Goal: Task Accomplishment & Management: Use online tool/utility

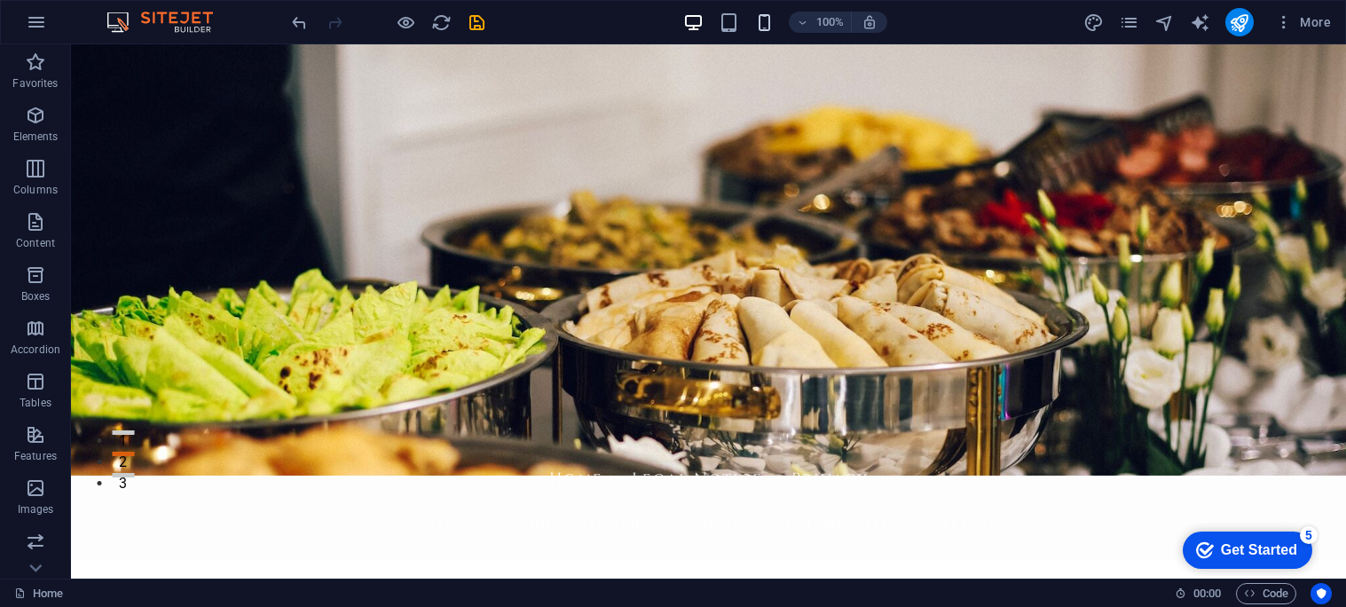
click at [758, 24] on icon "button" at bounding box center [764, 22] width 20 height 20
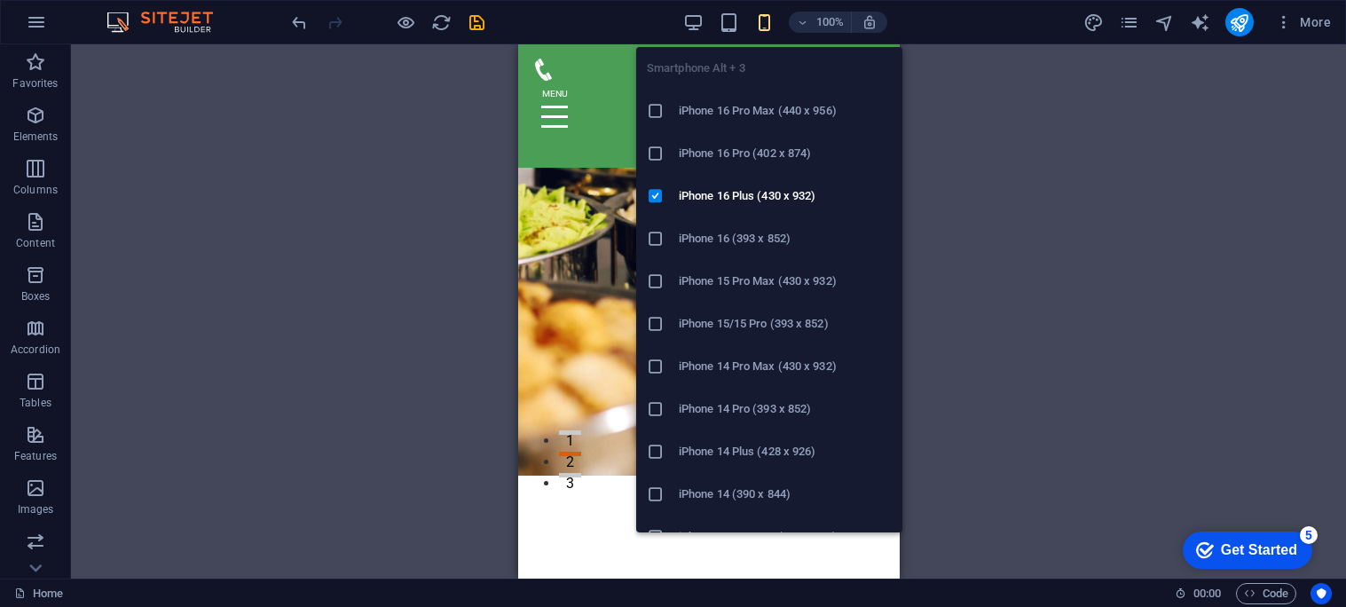
scroll to position [103, 0]
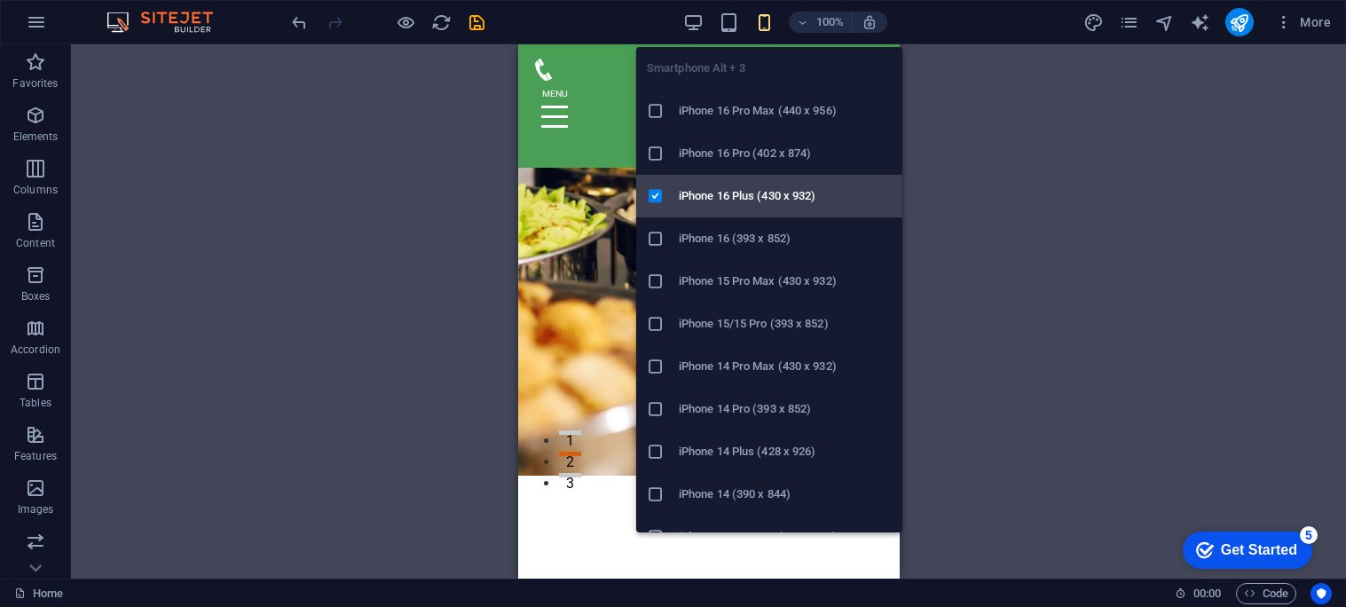
click at [734, 192] on h6 "iPhone 16 Plus (430 x 932)" at bounding box center [785, 195] width 213 height 21
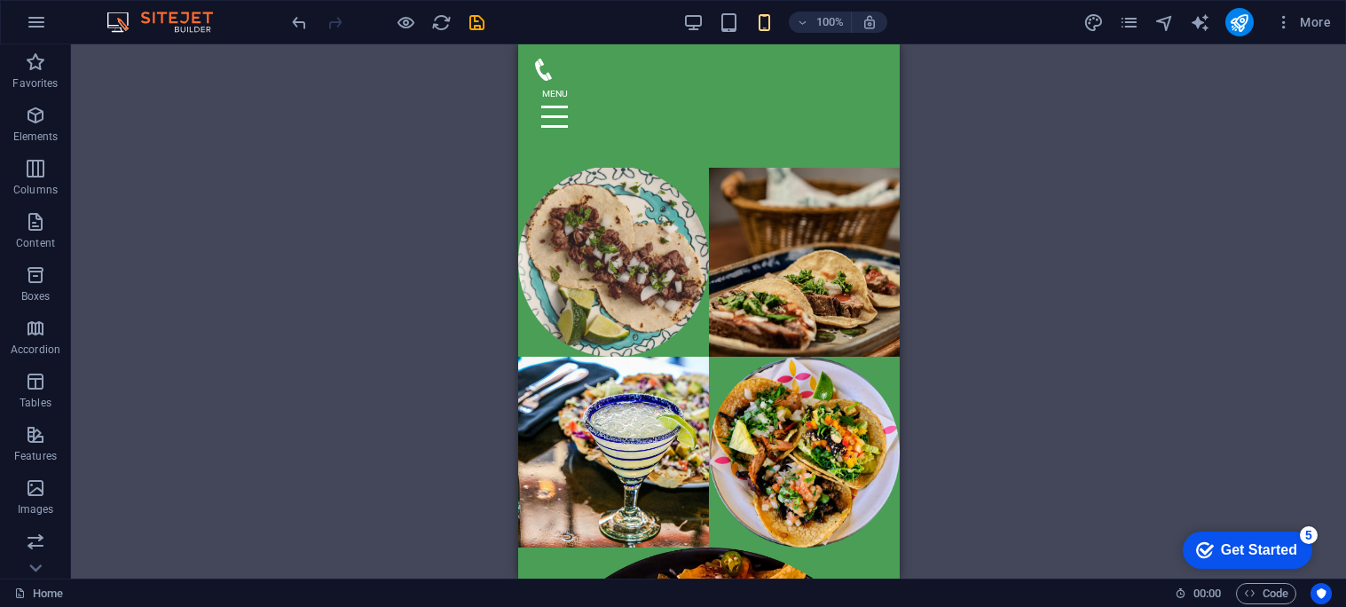
scroll to position [2793, 0]
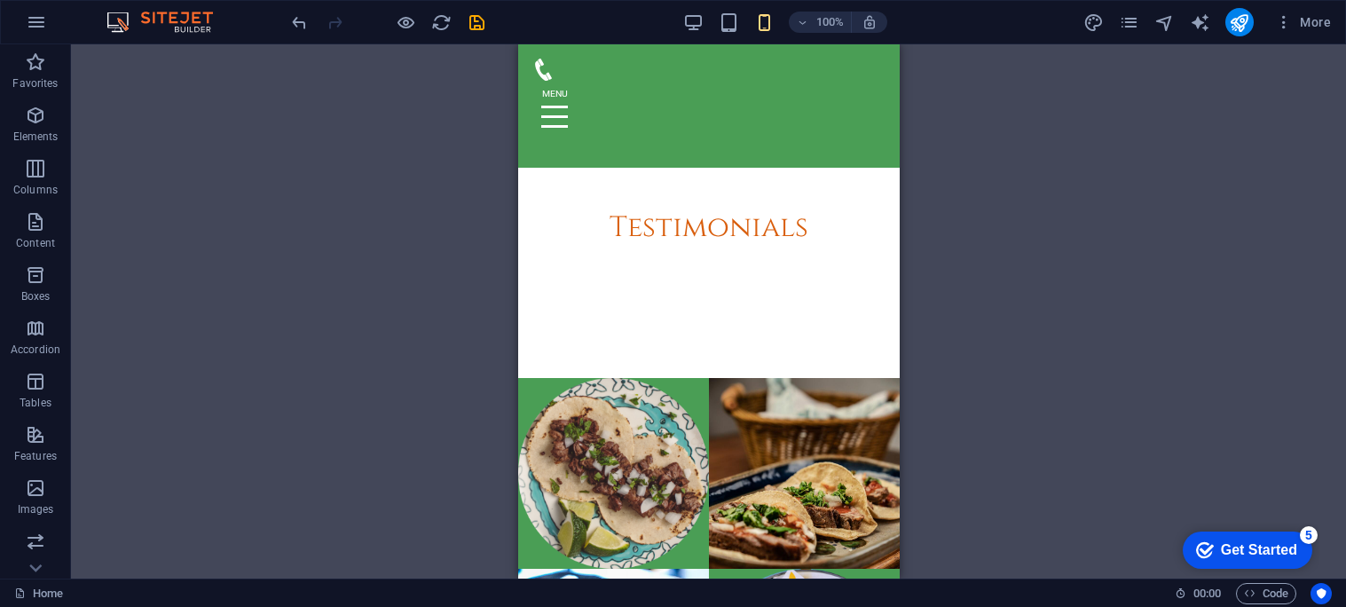
click at [860, 95] on div at bounding box center [708, 117] width 353 height 73
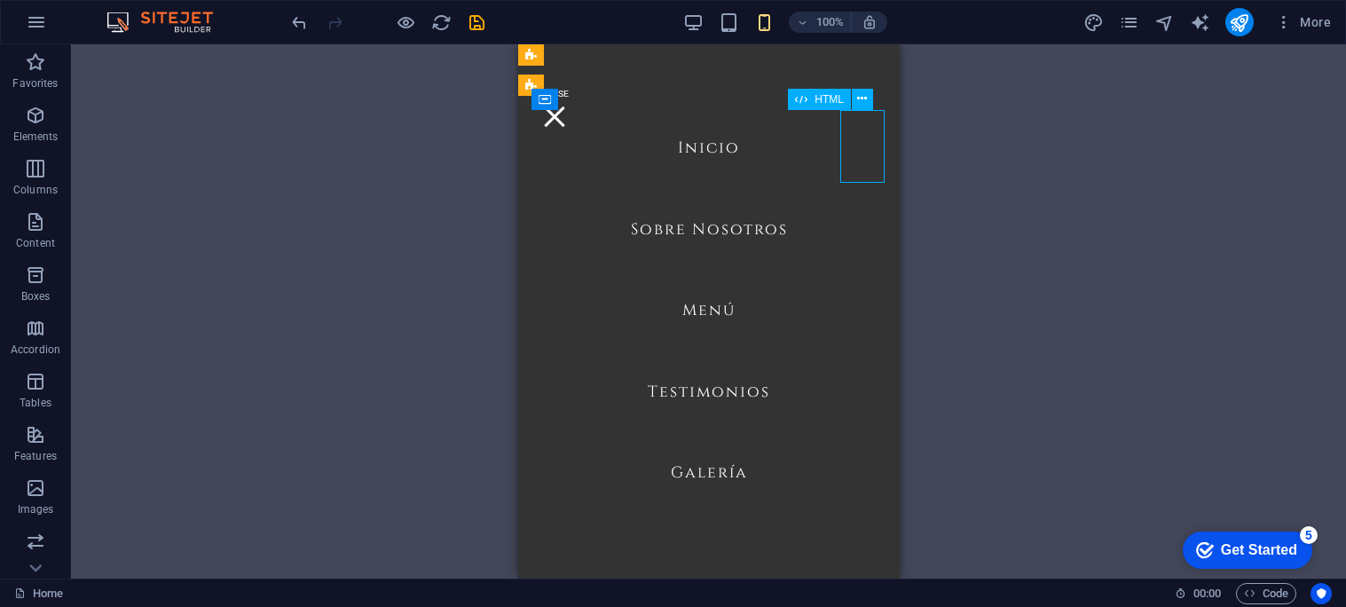
scroll to position [2741, 0]
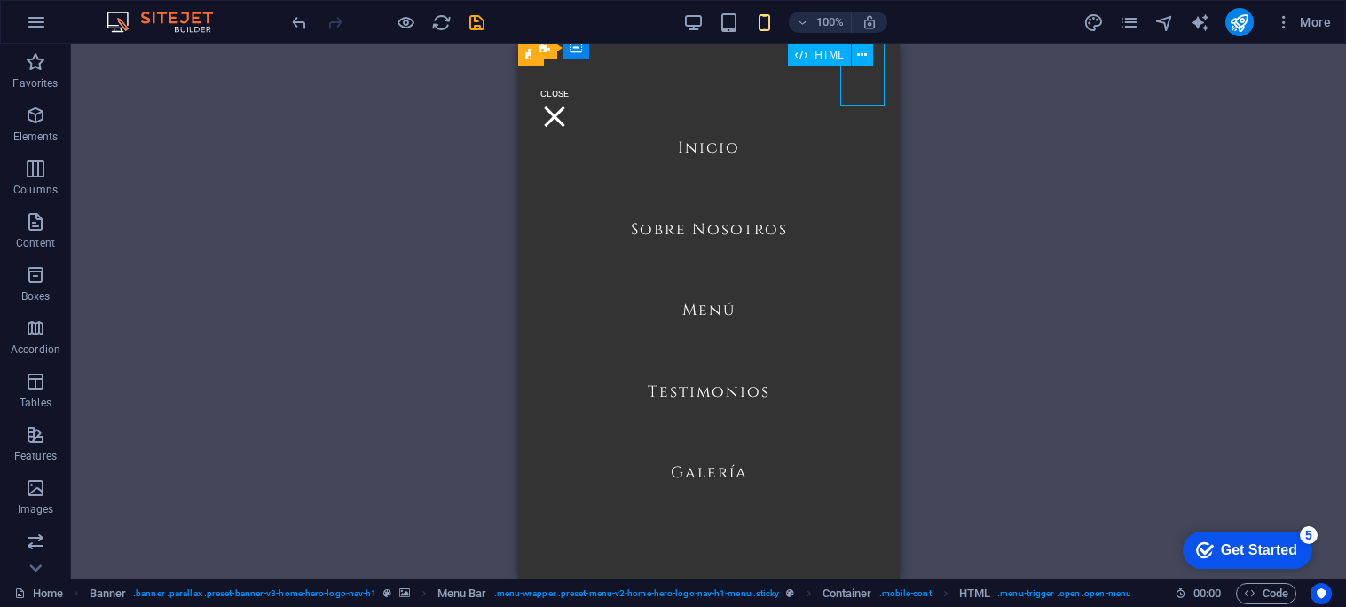
click at [576, 95] on div at bounding box center [554, 117] width 44 height 73
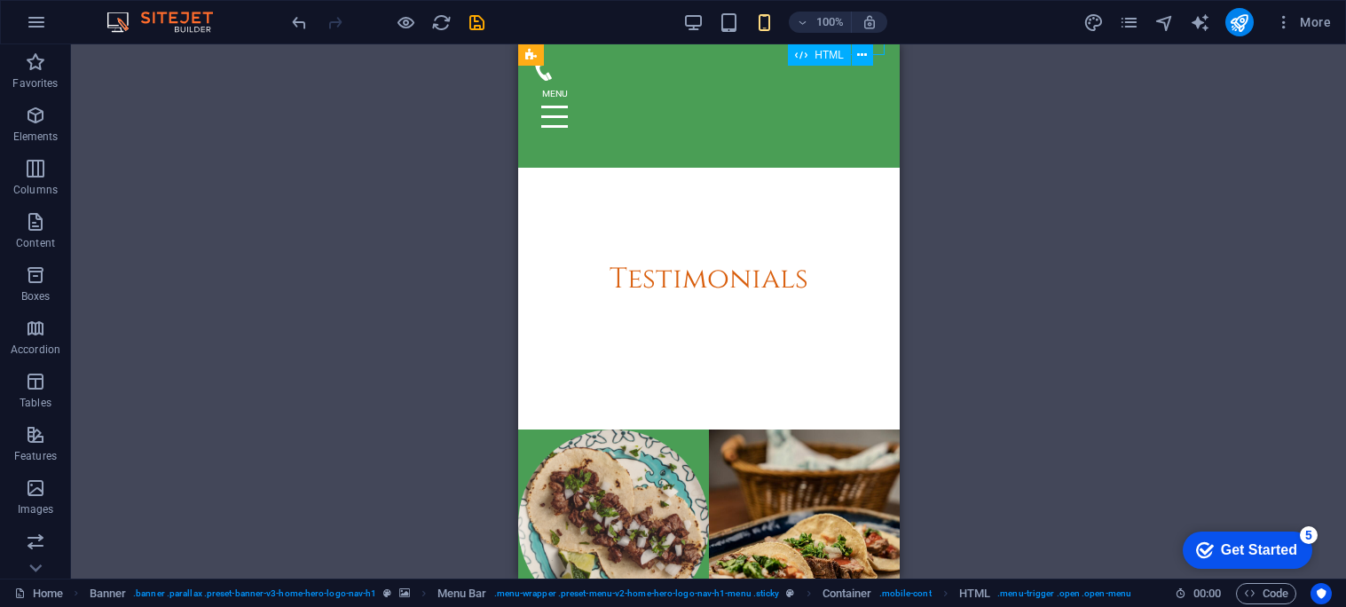
scroll to position [2793, 0]
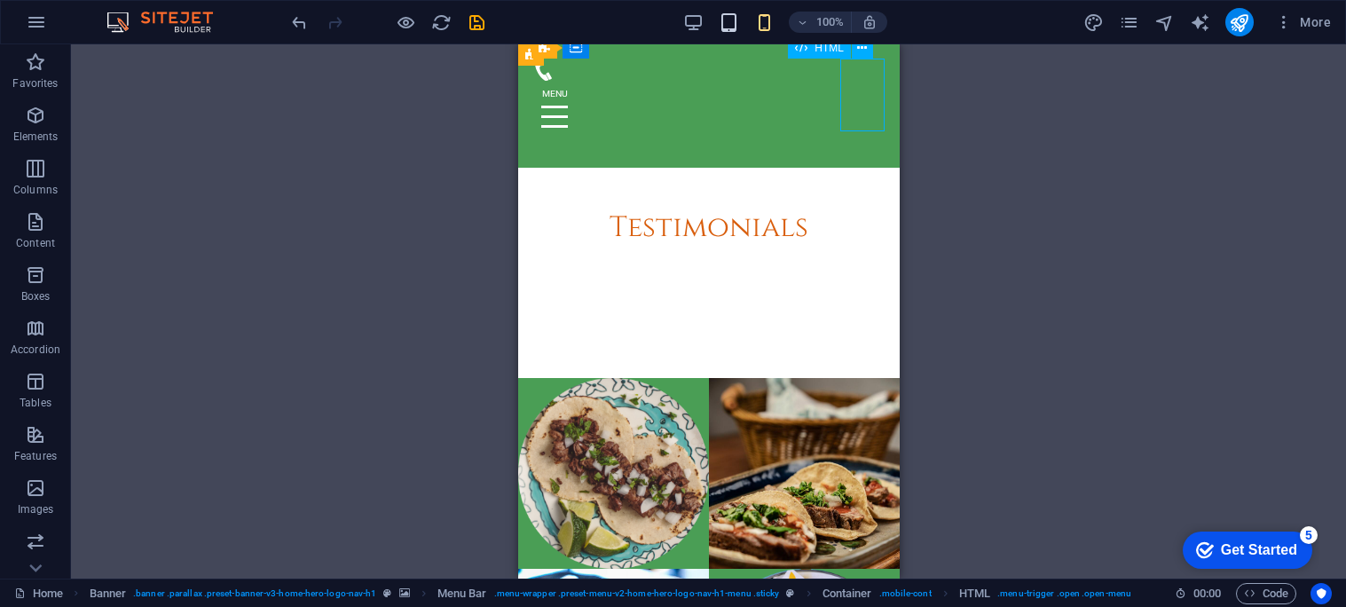
click at [724, 21] on icon "button" at bounding box center [729, 22] width 20 height 20
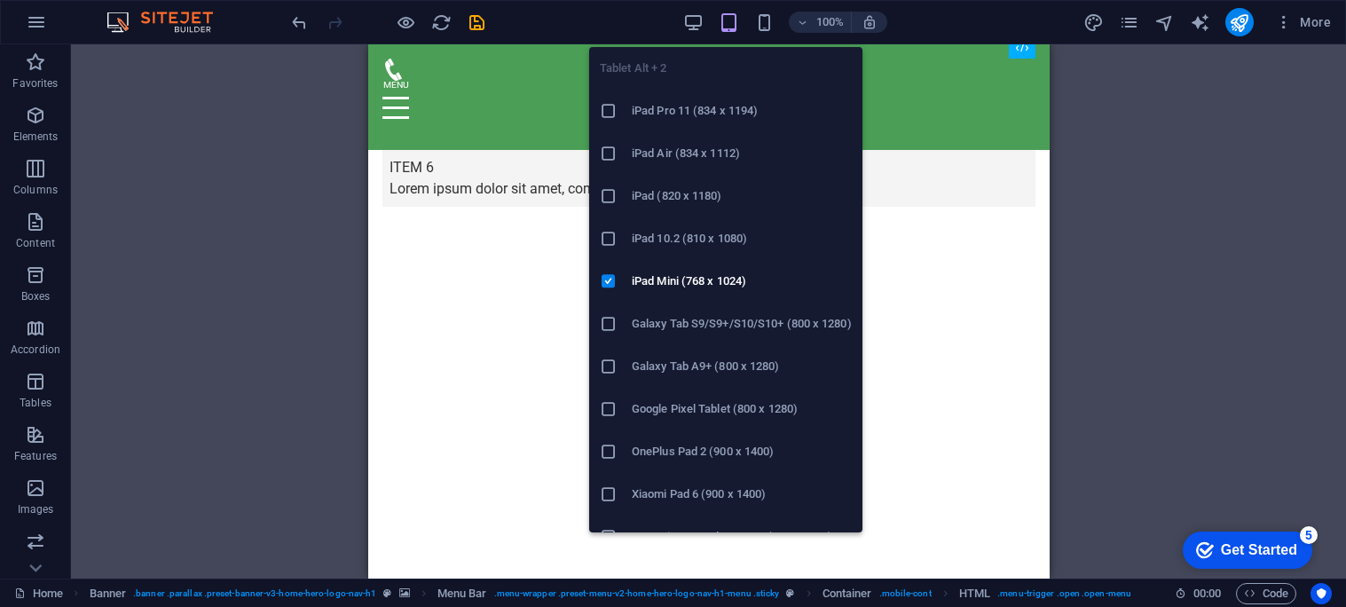
scroll to position [2859, 0]
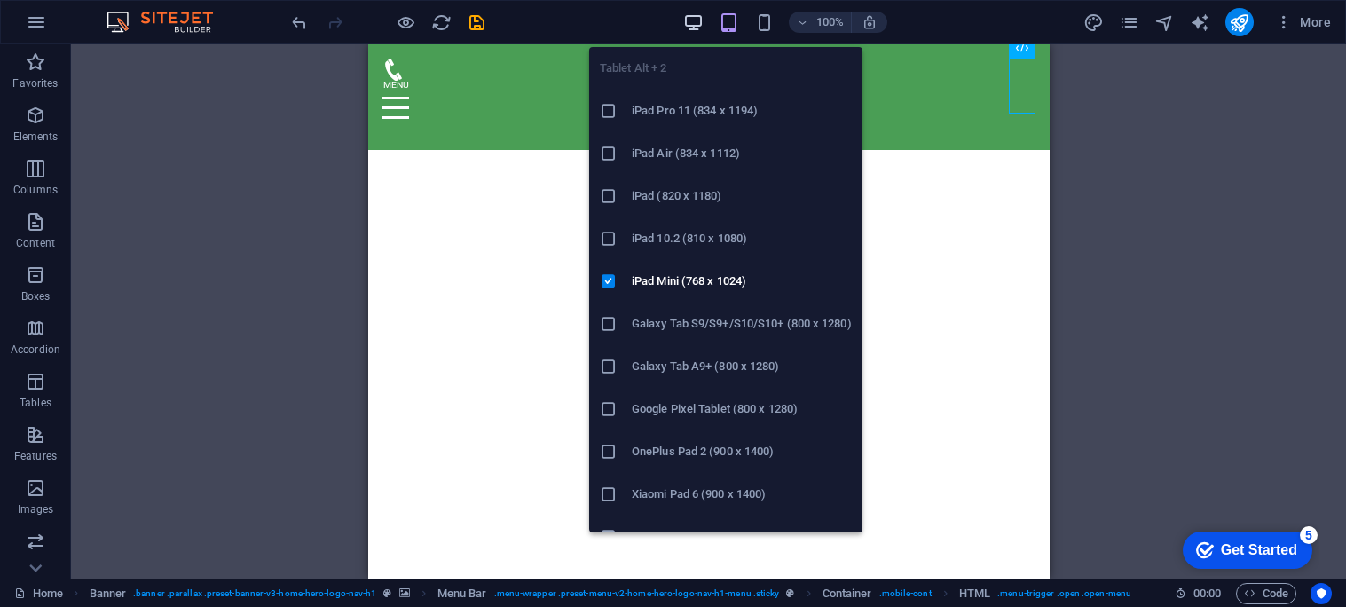
click at [689, 24] on icon "button" at bounding box center [693, 22] width 20 height 20
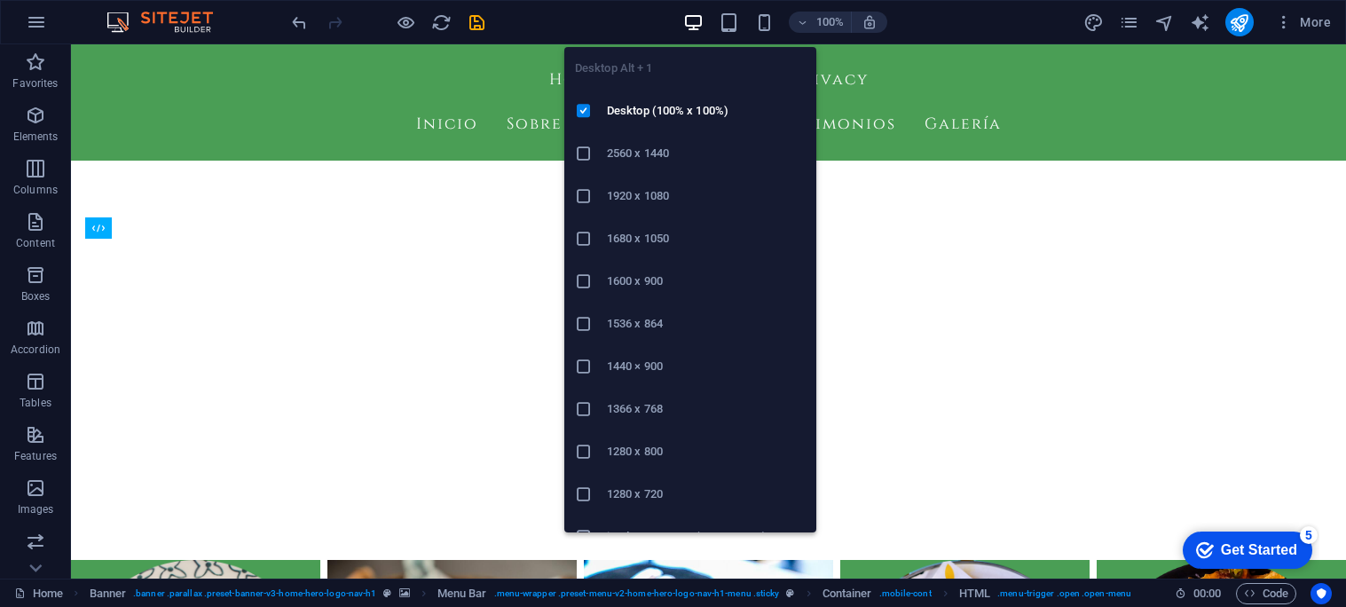
scroll to position [2595, 0]
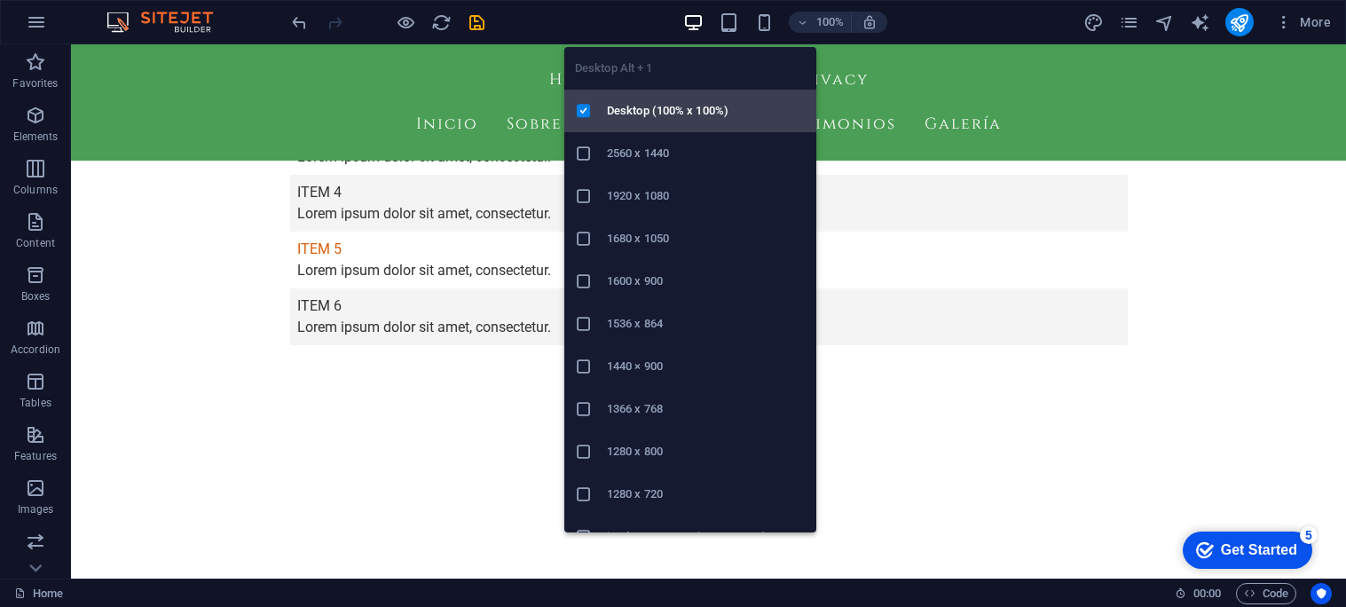
click at [648, 122] on li "Desktop (100% x 100%)" at bounding box center [690, 111] width 252 height 43
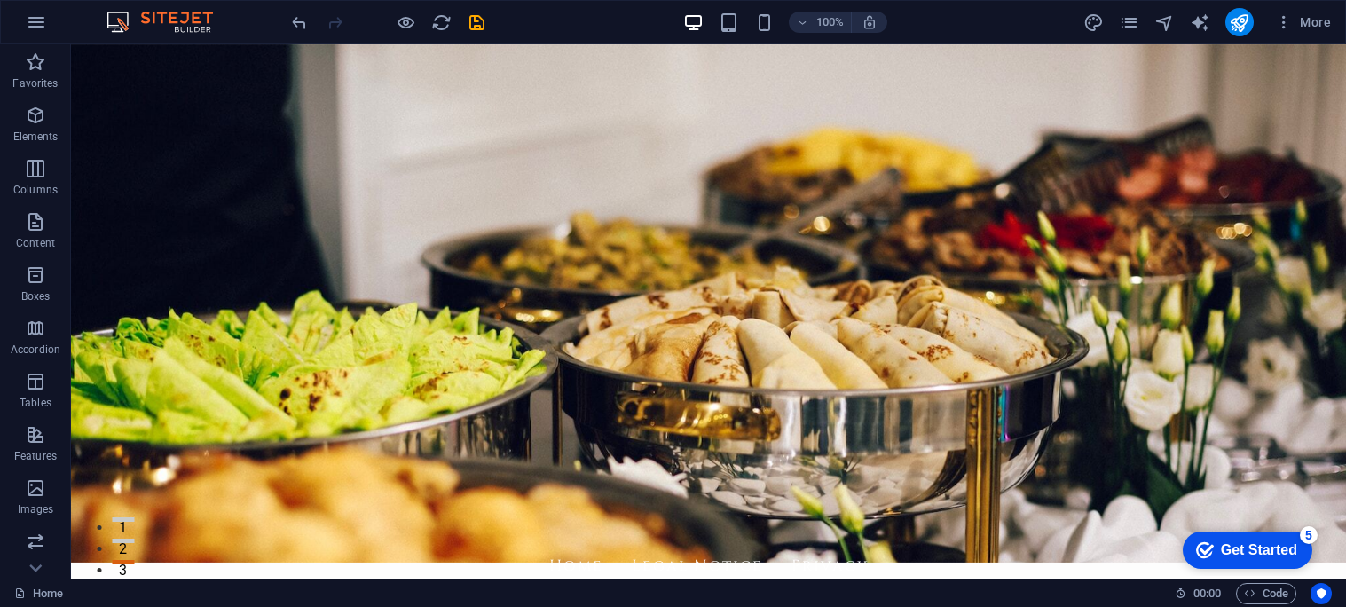
scroll to position [182, 0]
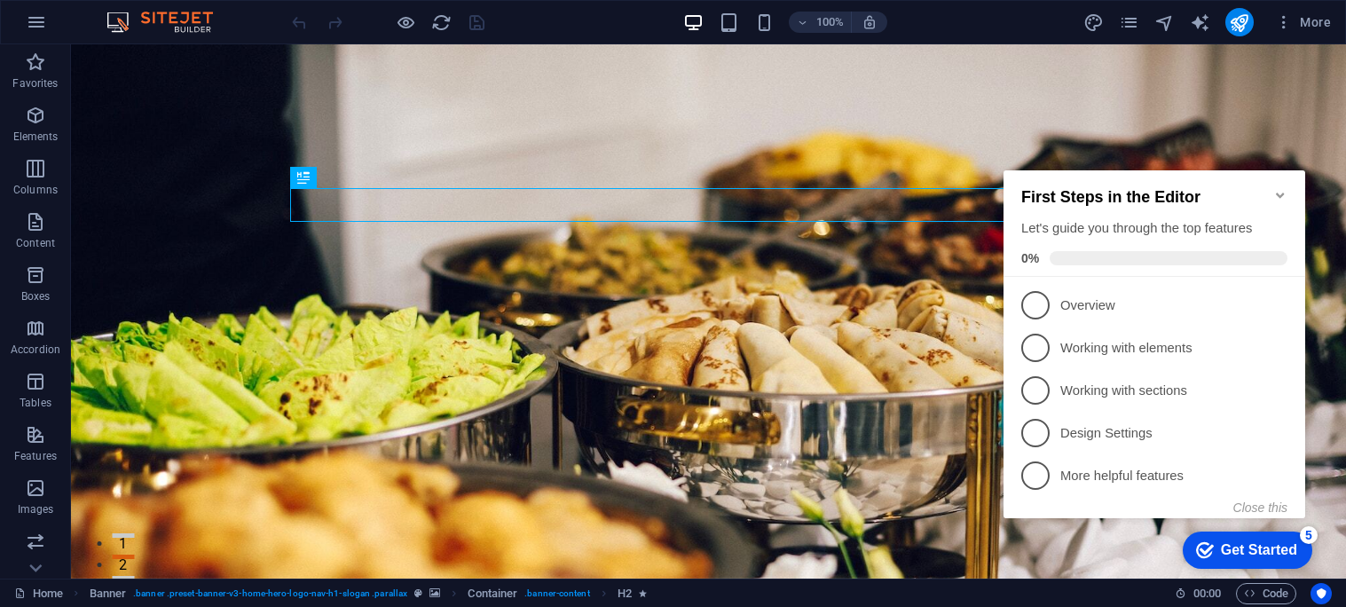
click at [1226, 549] on div "Get Started" at bounding box center [1259, 550] width 76 height 16
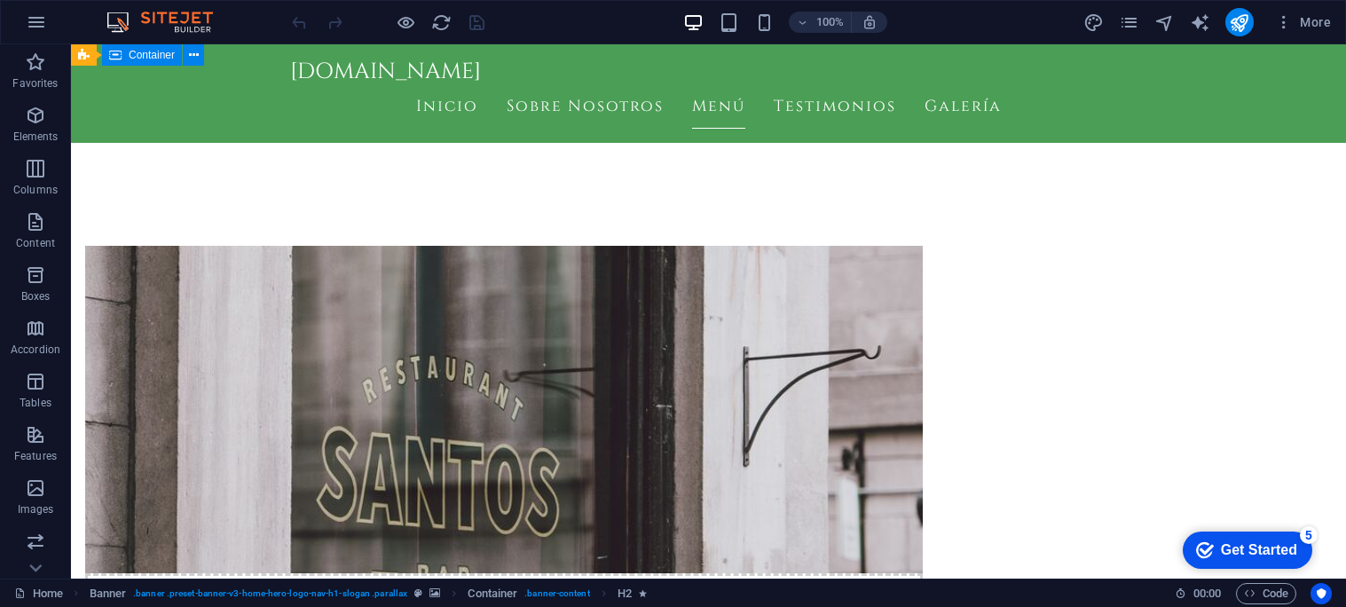
scroll to position [675, 0]
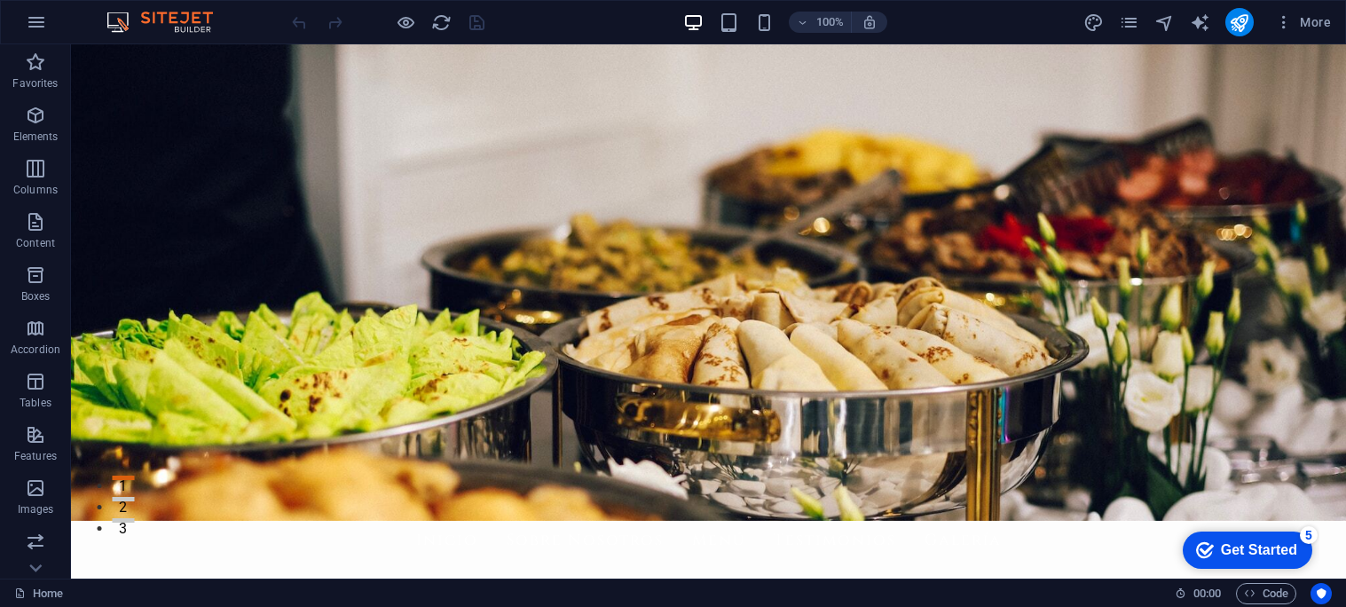
scroll to position [0, 0]
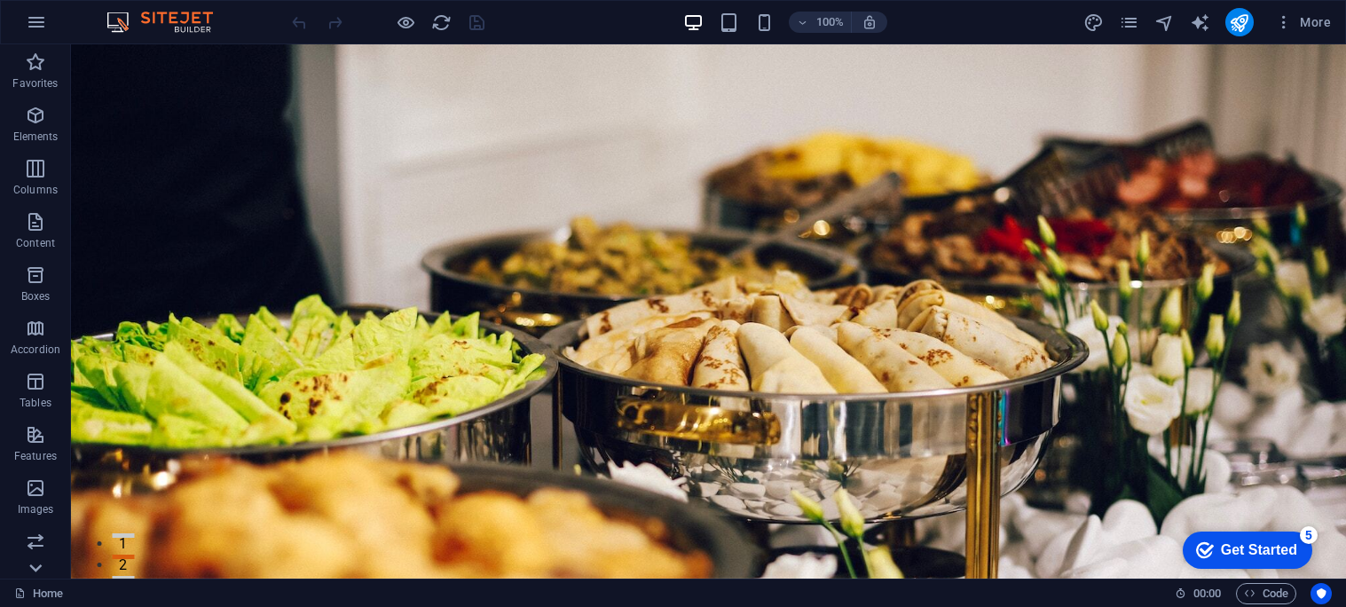
click at [37, 565] on icon at bounding box center [35, 568] width 25 height 25
click at [32, 73] on icon "button" at bounding box center [35, 64] width 21 height 21
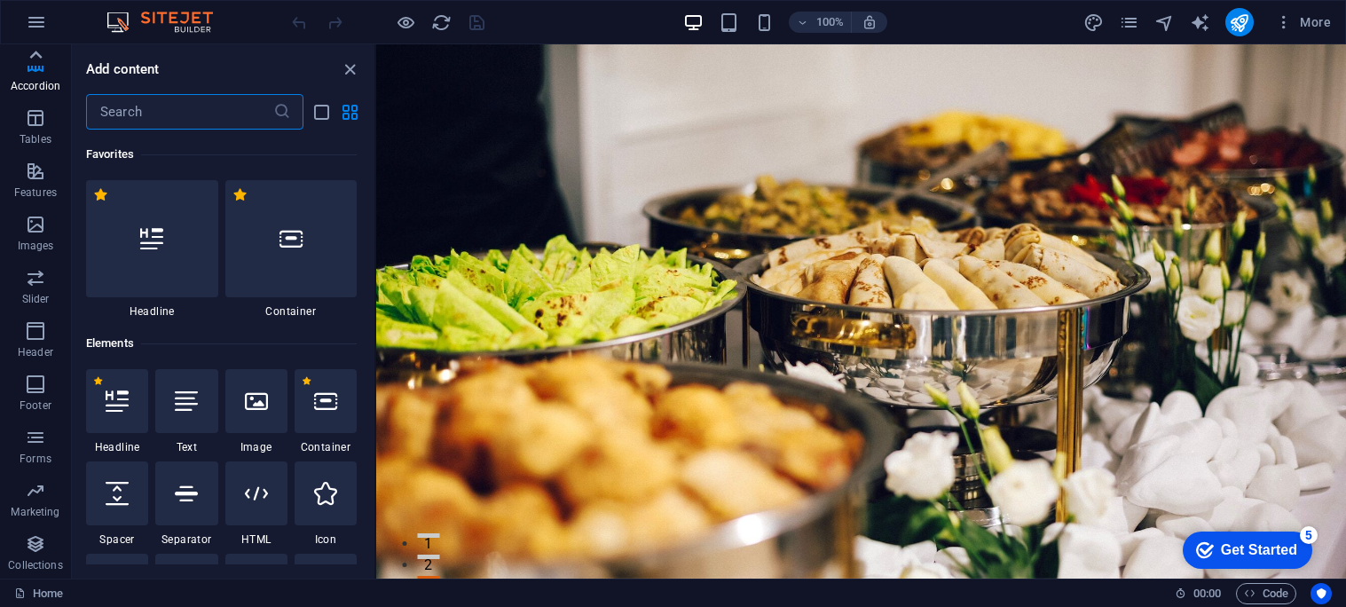
click at [38, 63] on icon at bounding box center [35, 55] width 25 height 25
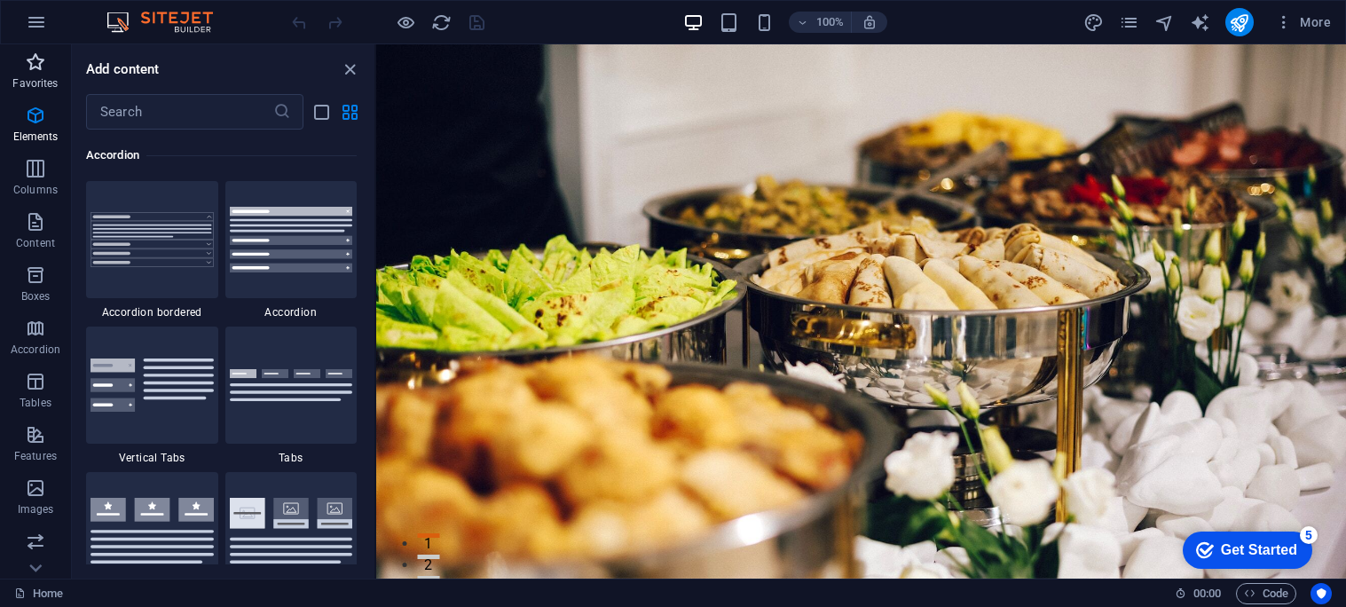
scroll to position [5666, 0]
click at [493, 377] on figure at bounding box center [861, 311] width 970 height 534
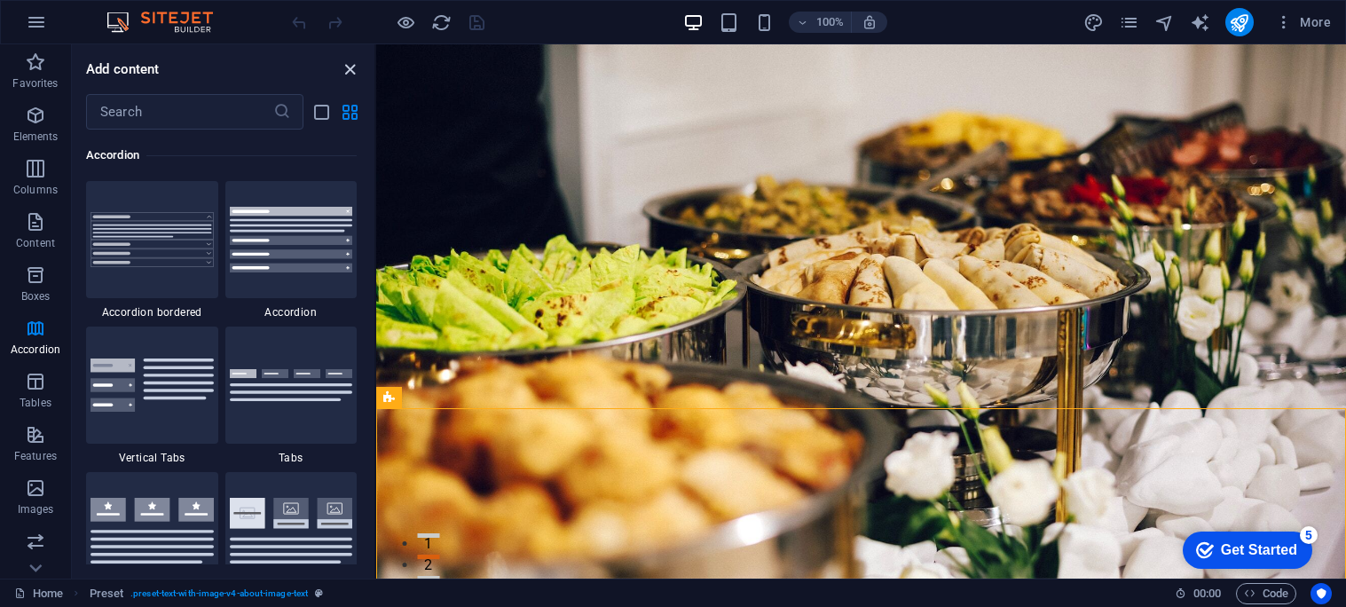
click at [350, 72] on icon "close panel" at bounding box center [350, 69] width 20 height 20
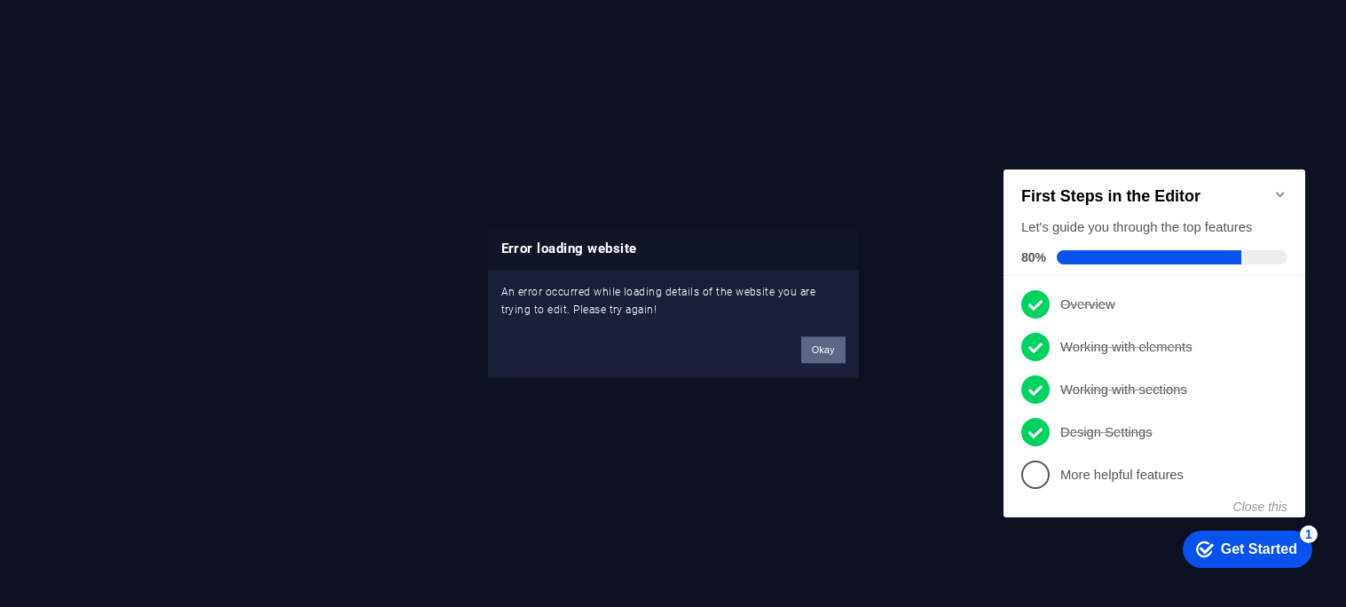
click at [824, 356] on button "Okay" at bounding box center [823, 350] width 44 height 27
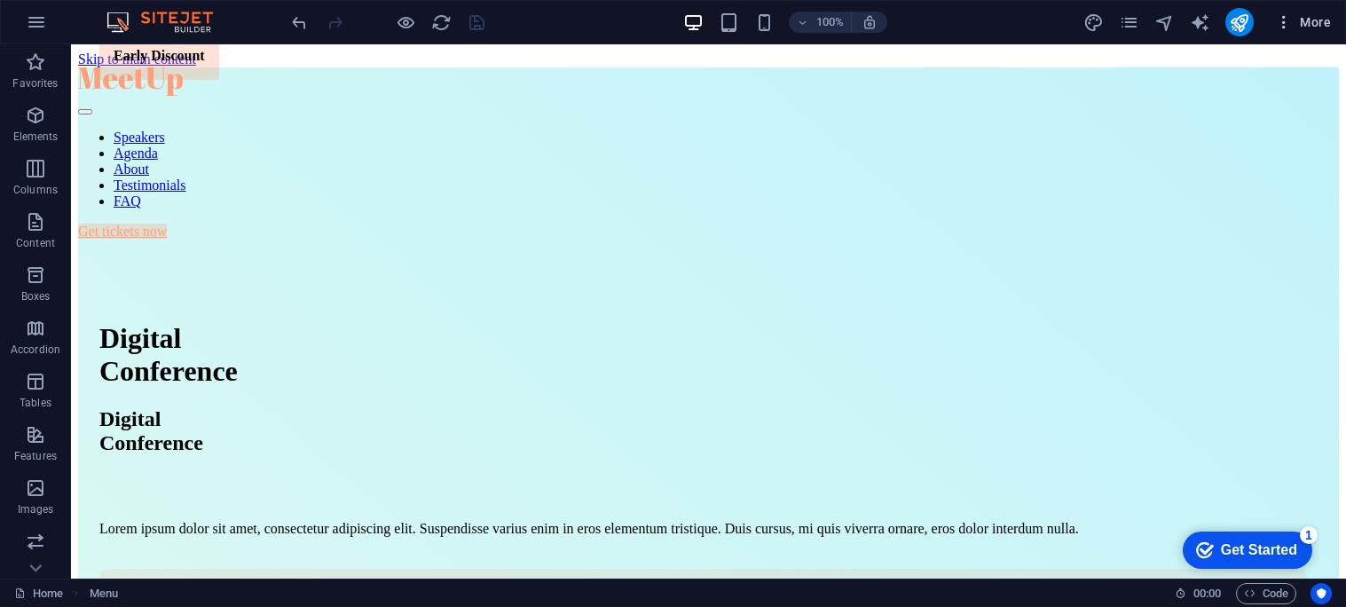
click at [0, 0] on button "More" at bounding box center [0, 0] width 0 height 0
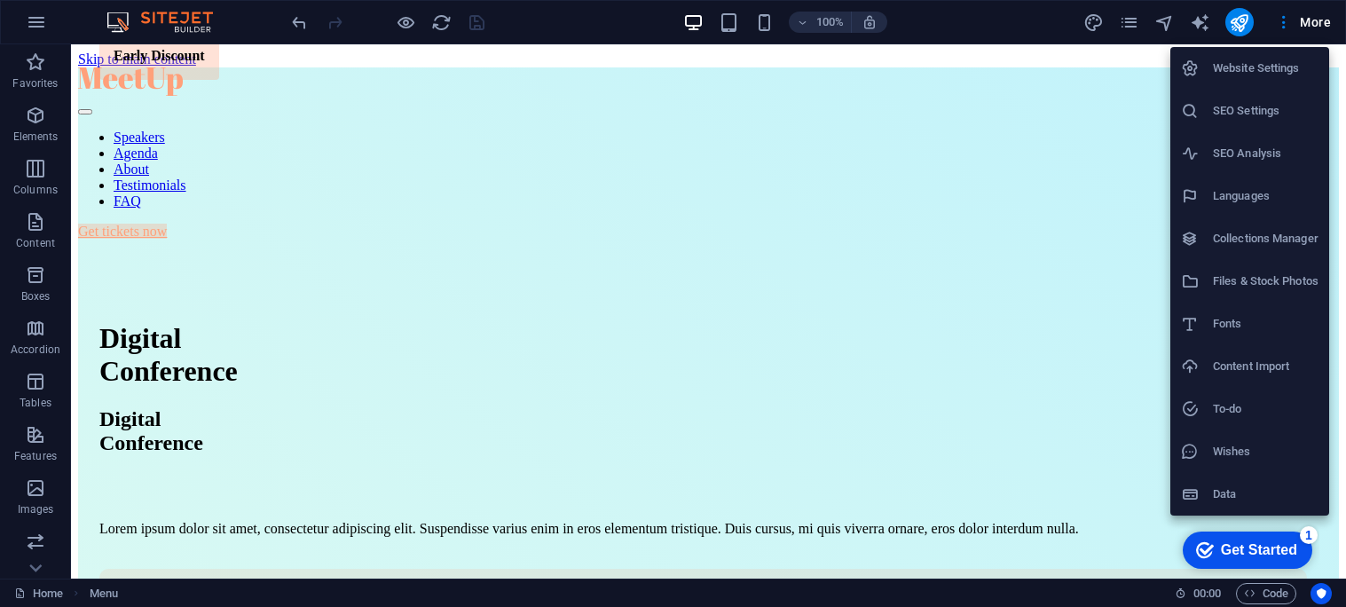
click at [1247, 75] on h6 "Website Settings" at bounding box center [1266, 68] width 106 height 21
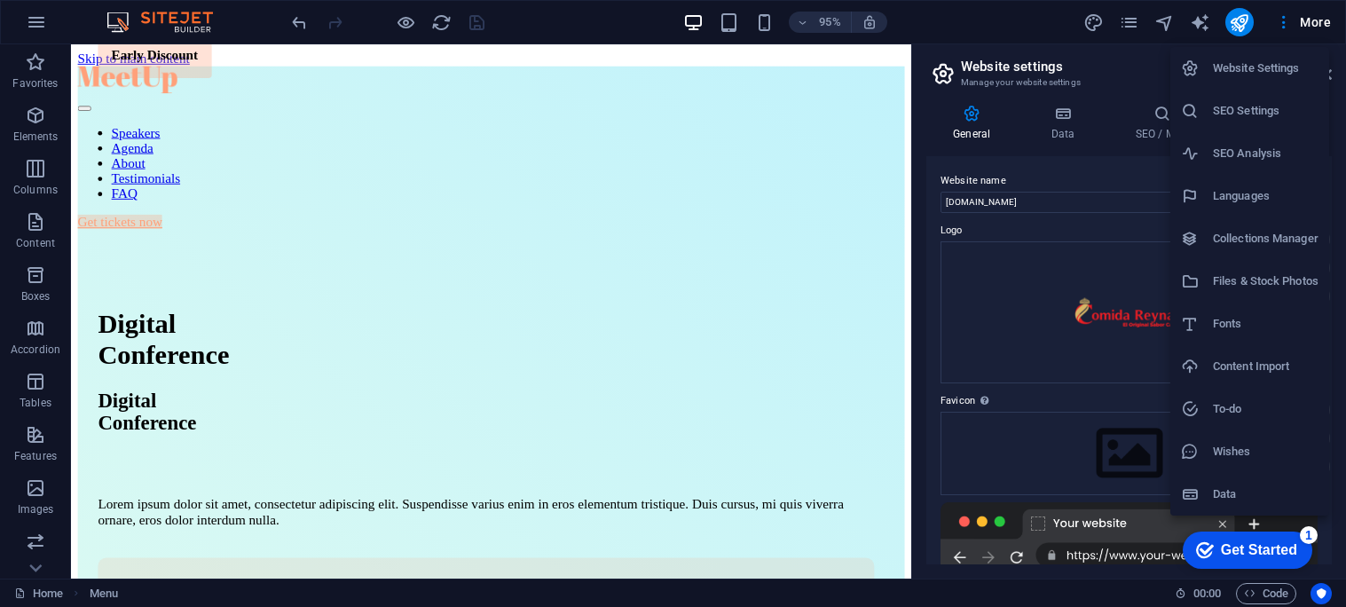
click at [889, 198] on div at bounding box center [673, 303] width 1346 height 607
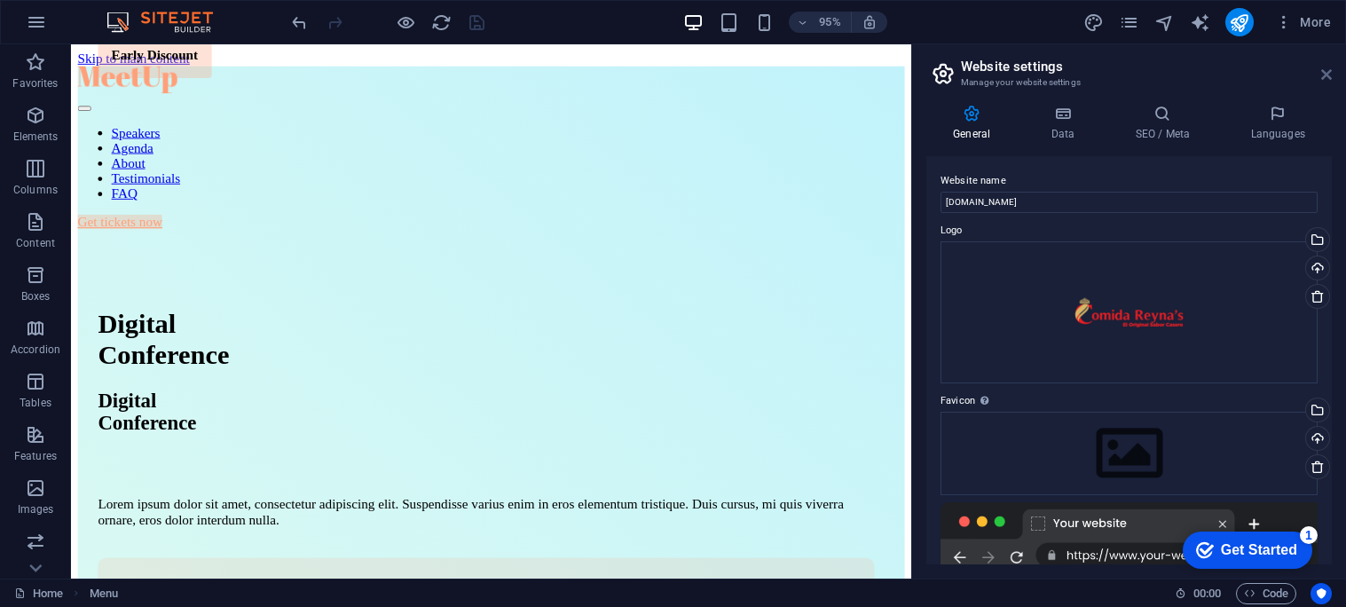
click at [1331, 78] on icon at bounding box center [1326, 74] width 11 height 14
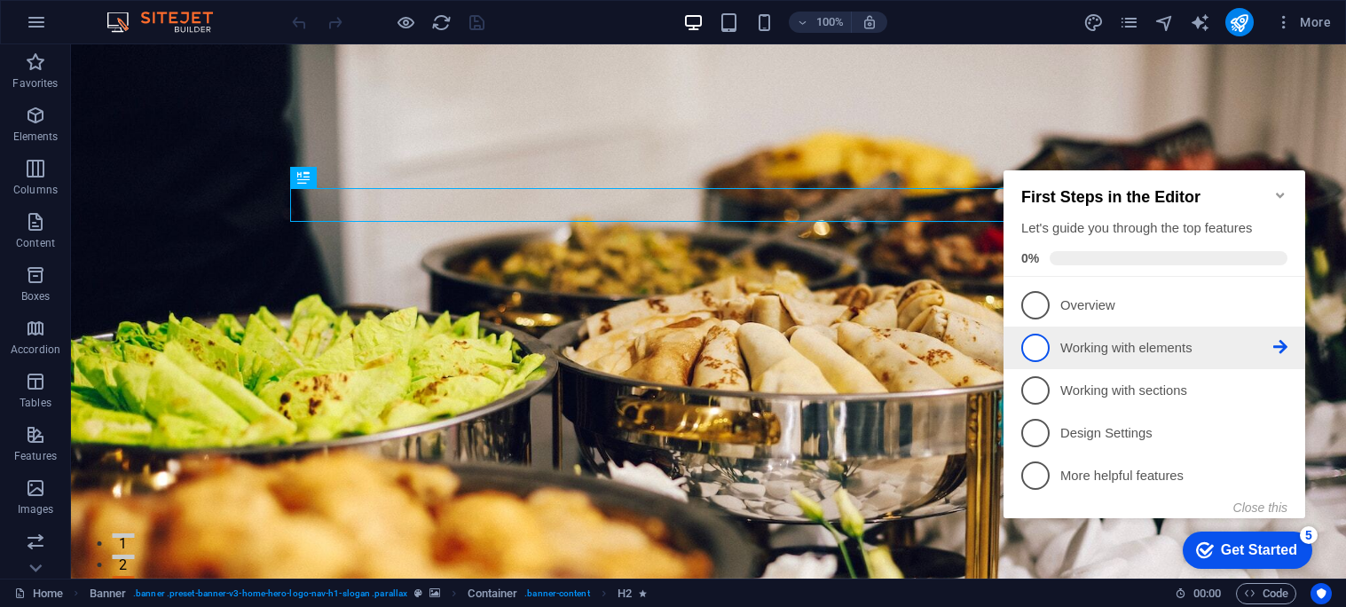
click at [1224, 349] on p "Working with elements - incomplete" at bounding box center [1167, 348] width 213 height 19
